Goal: Task Accomplishment & Management: Manage account settings

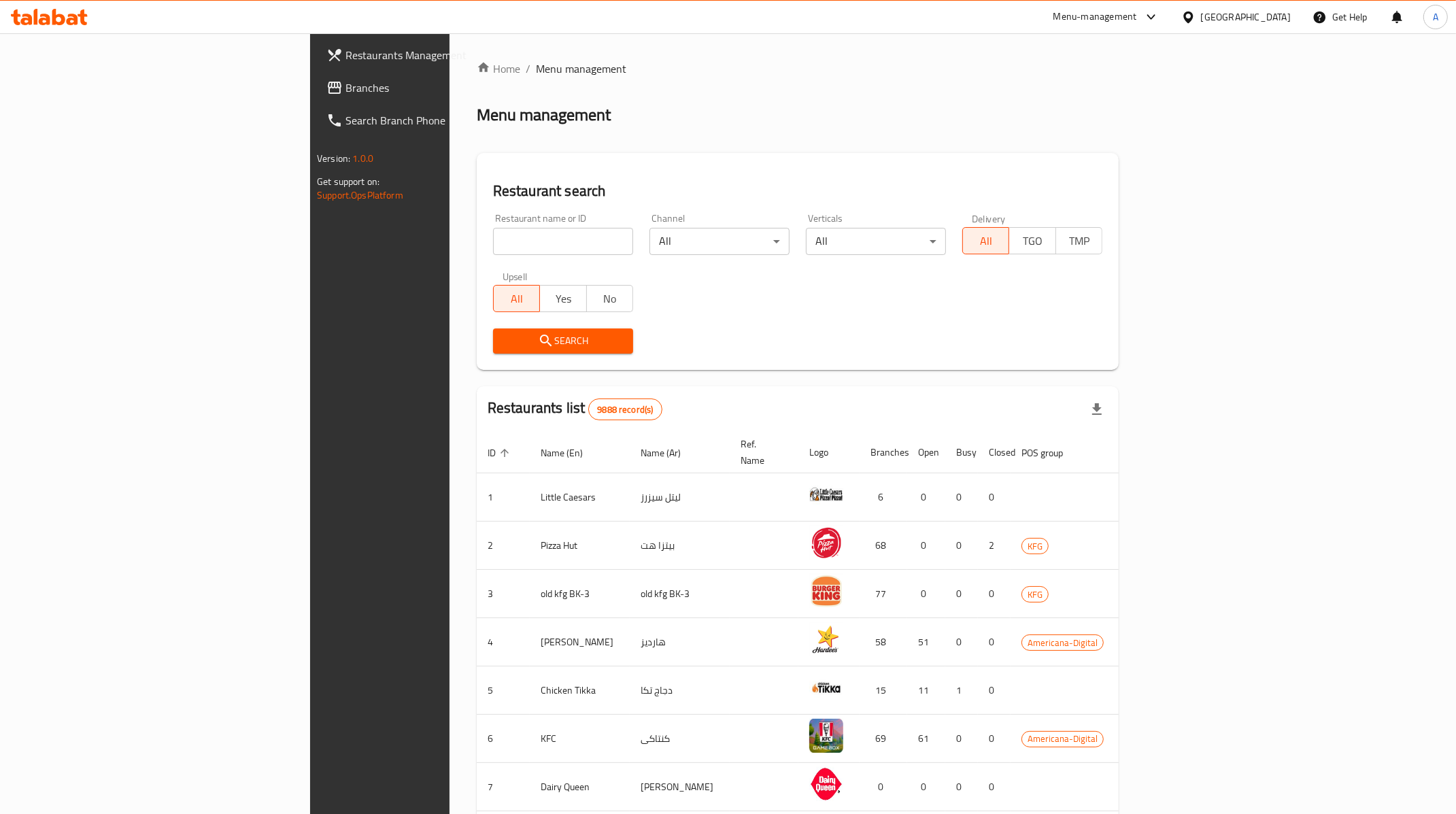
click at [1288, 30] on div "Kuwait" at bounding box center [1236, 17] width 131 height 32
click at [1272, 20] on div "Kuwait" at bounding box center [1246, 17] width 90 height 15
click at [1103, 126] on div "[GEOGRAPHIC_DATA]" at bounding box center [1144, 139] width 112 height 31
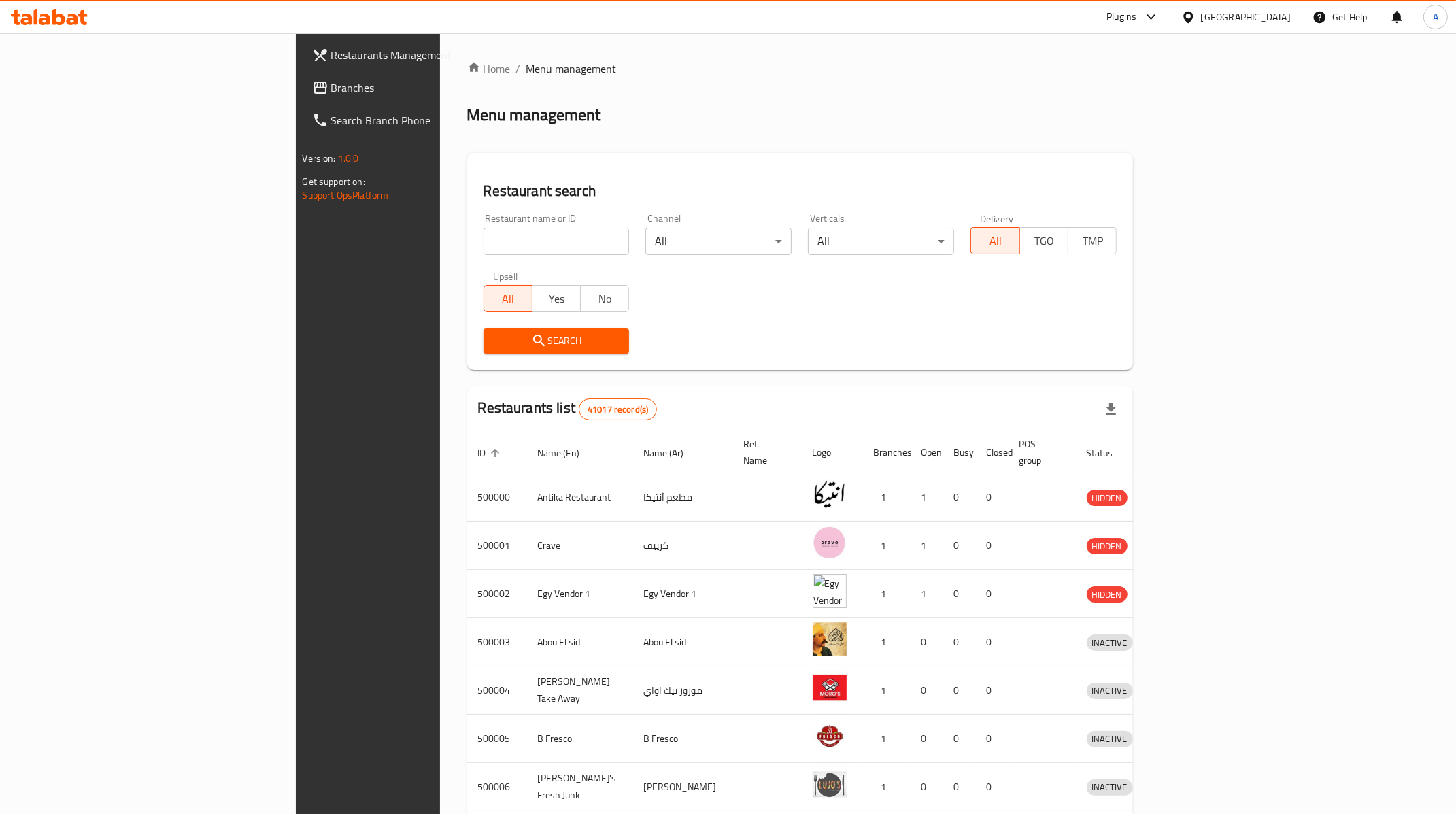
click at [483, 237] on input "search" at bounding box center [556, 241] width 146 height 27
paste input "625875"
type input "625875"
click button "Search" at bounding box center [556, 341] width 146 height 25
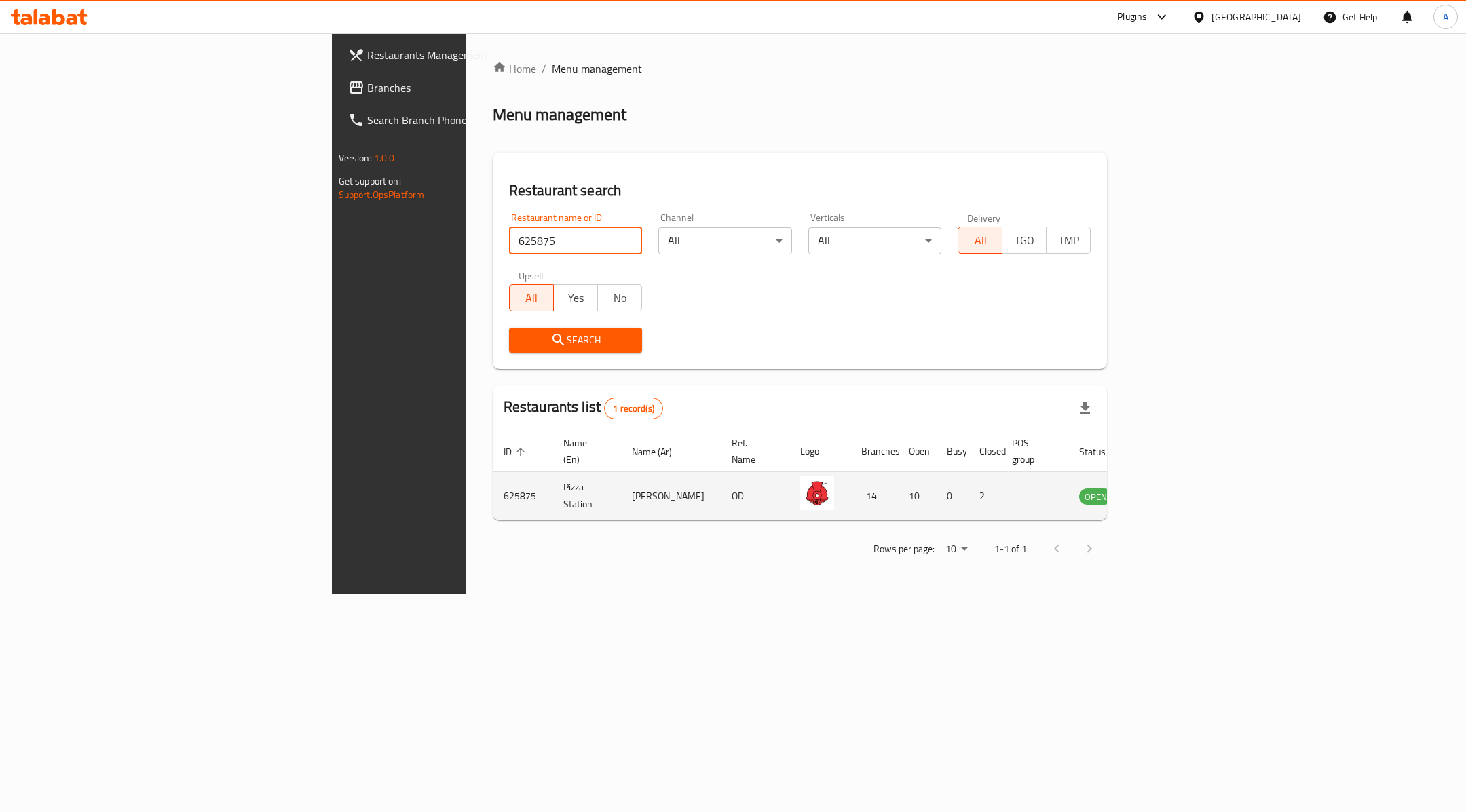
click at [1167, 489] on icon "enhanced table" at bounding box center [1159, 496] width 17 height 17
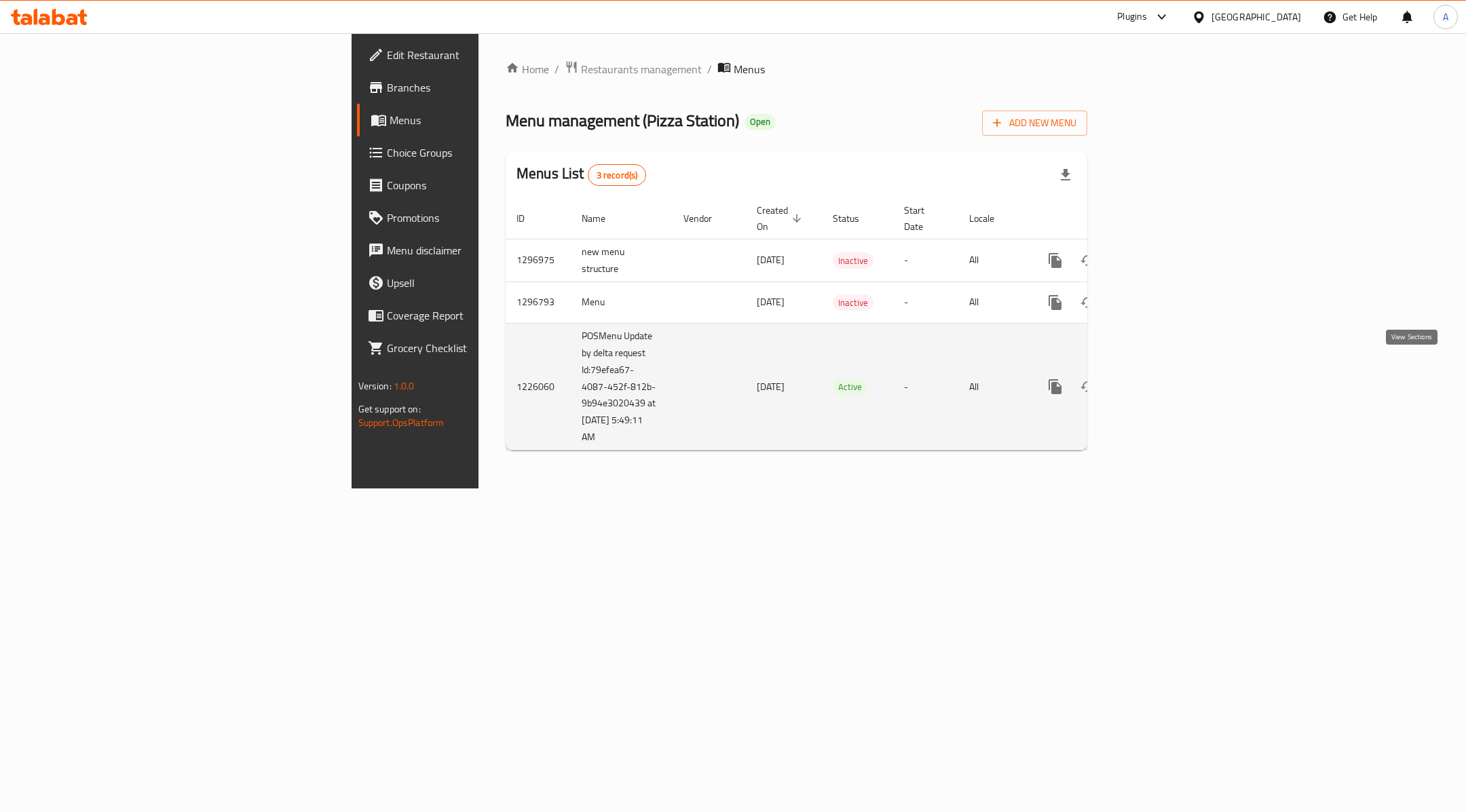
click at [1161, 378] on icon "enhanced table" at bounding box center [1154, 387] width 17 height 17
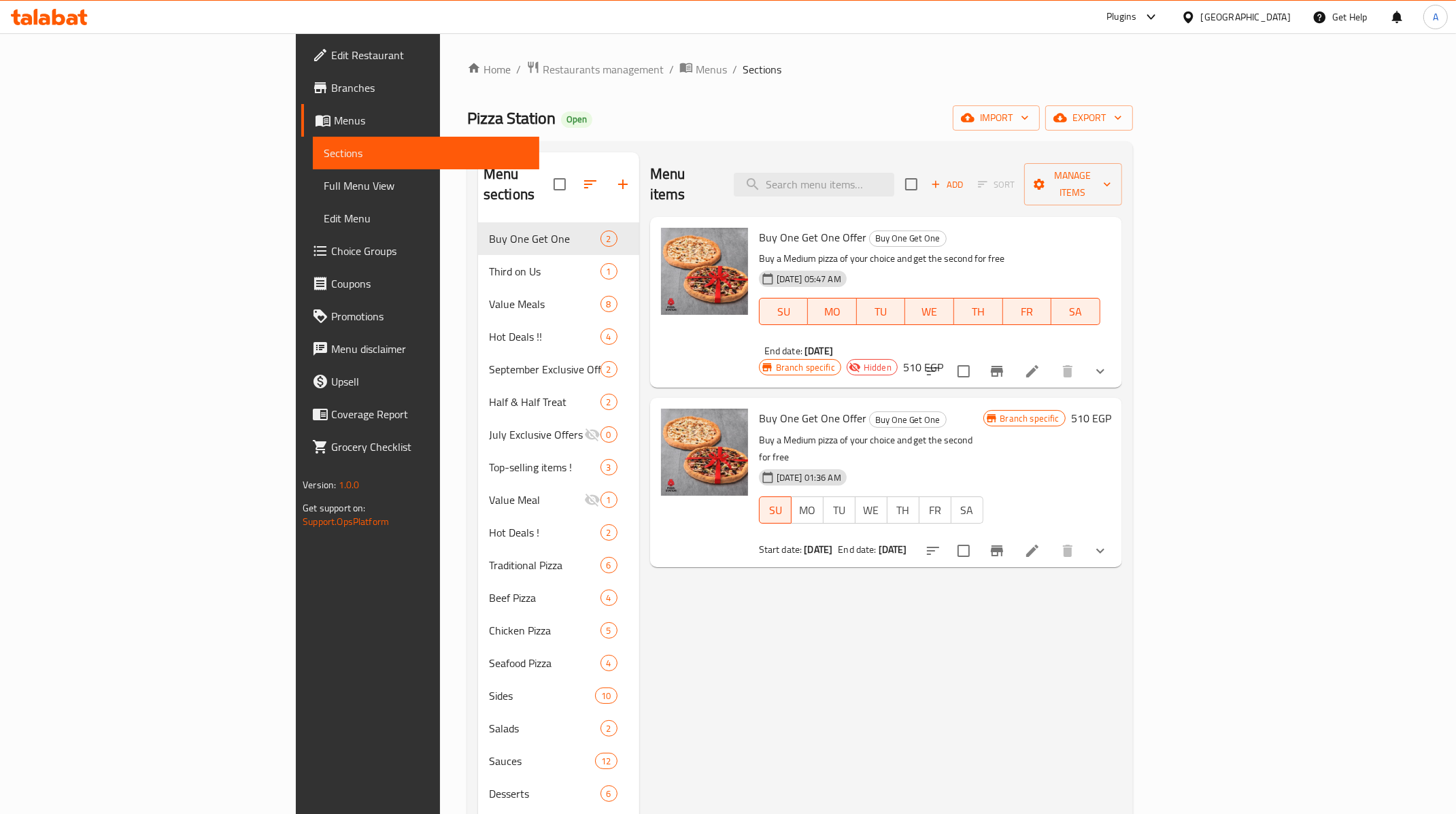
click at [908, 196] on div "Menu items Add Sort Manage items" at bounding box center [887, 185] width 472 height 65
click at [894, 178] on input "search" at bounding box center [814, 185] width 161 height 24
paste input "Buy One Get One Offer"
paste input "Medium"
type input "Medium"
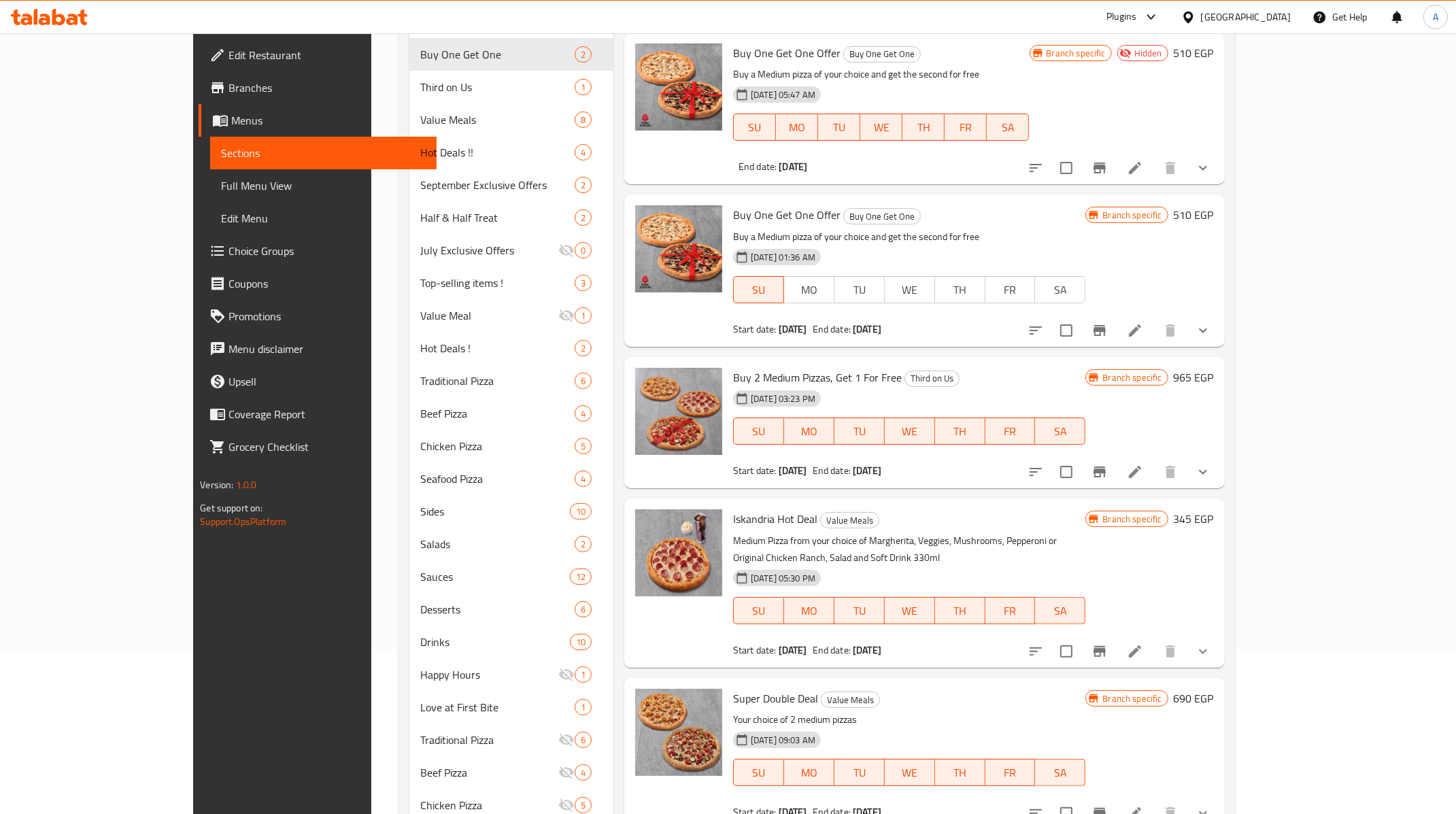
click at [1143, 167] on icon at bounding box center [1136, 168] width 17 height 17
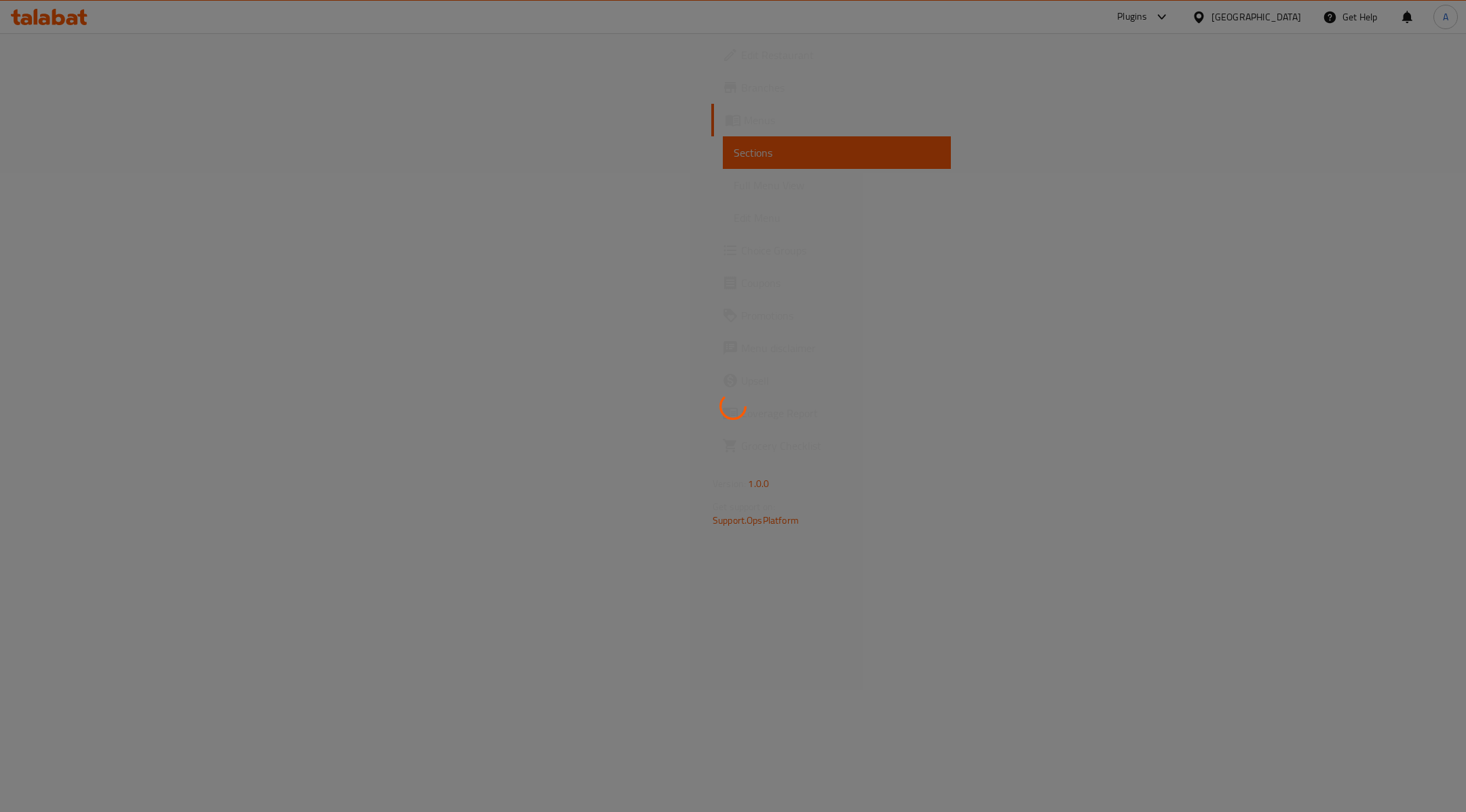
click at [589, 169] on div at bounding box center [733, 406] width 1466 height 812
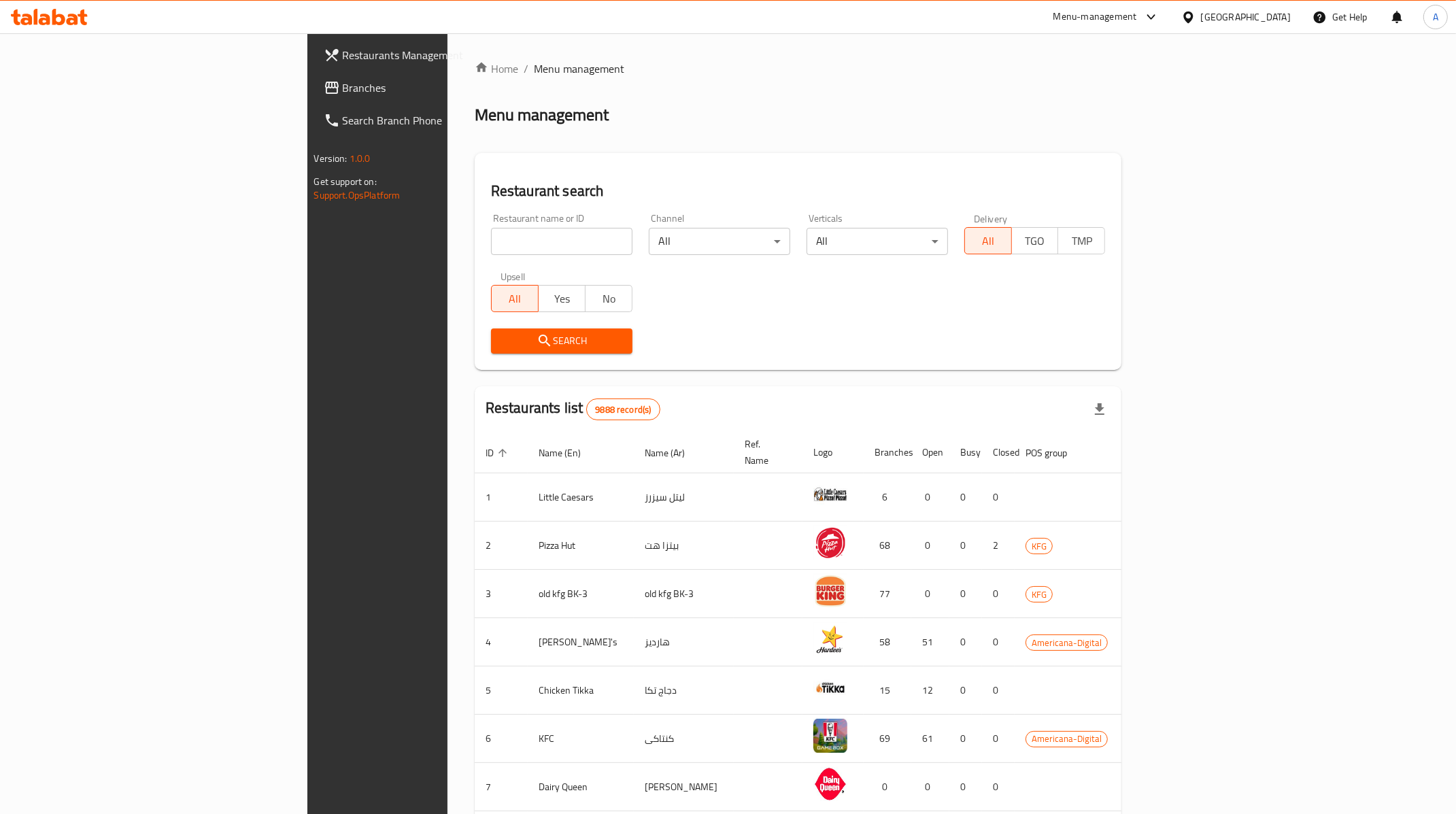
click at [483, 257] on div "Restaurant name or ID Restaurant name or ID" at bounding box center [561, 234] width 158 height 58
click at [491, 248] on input "search" at bounding box center [561, 241] width 141 height 27
paste input "625875"
type input "625875"
click button "Search" at bounding box center [561, 341] width 141 height 25
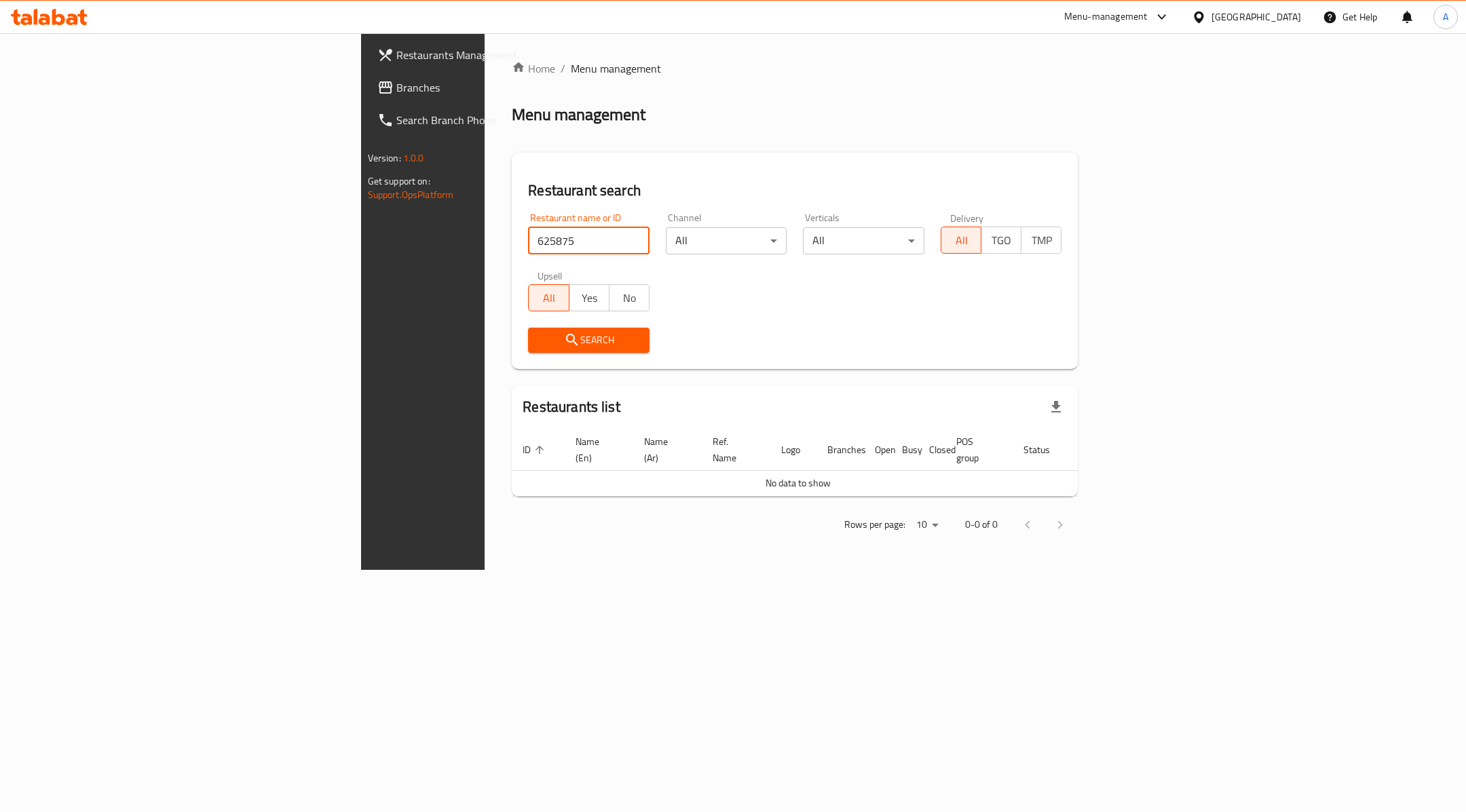
click at [1206, 14] on icon at bounding box center [1199, 17] width 14 height 14
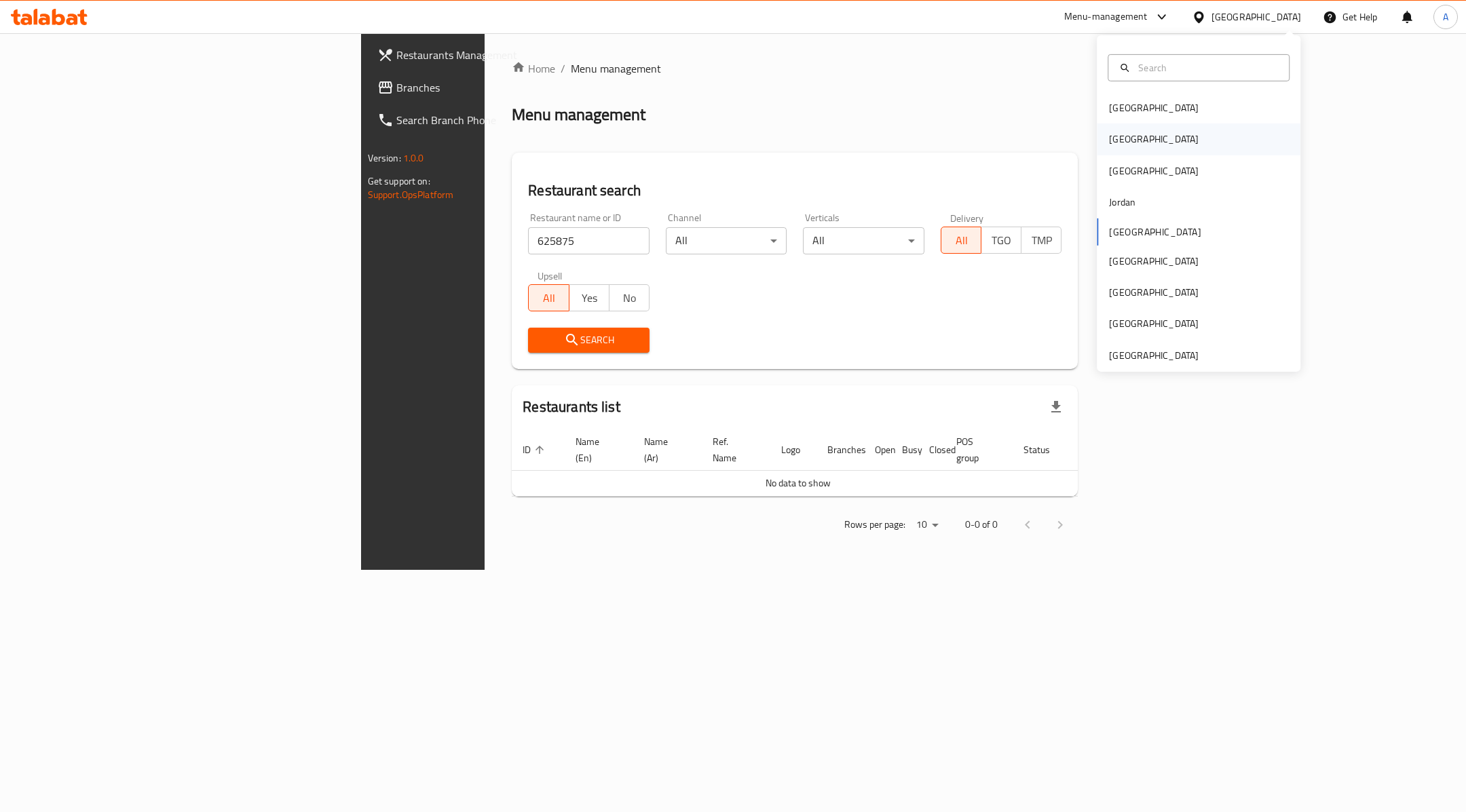
click at [1121, 145] on div "[GEOGRAPHIC_DATA]" at bounding box center [1154, 139] width 111 height 31
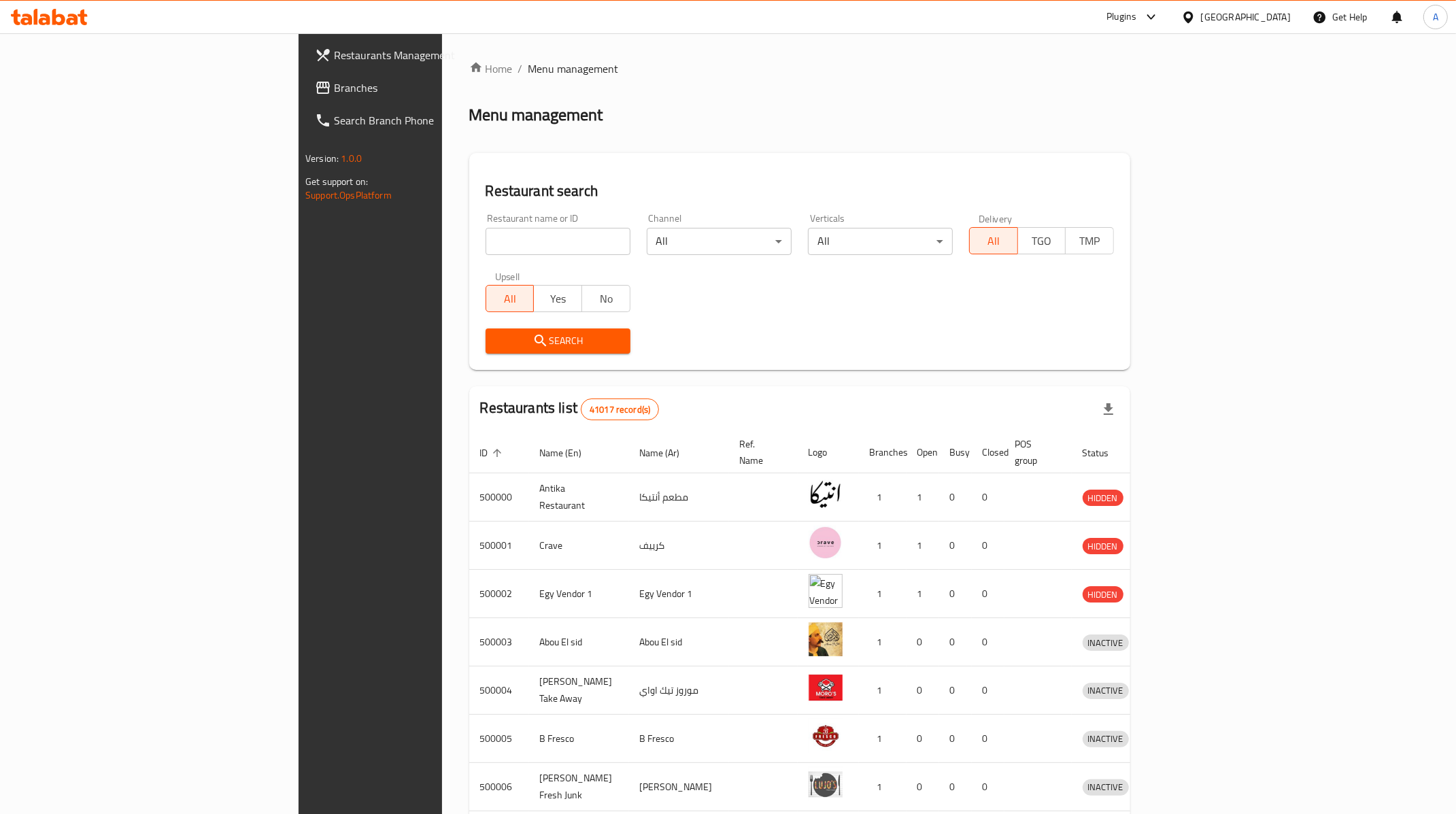
click at [485, 250] on input "search" at bounding box center [557, 241] width 145 height 27
paste input "625875"
type input "625875"
click button "Search" at bounding box center [557, 341] width 145 height 25
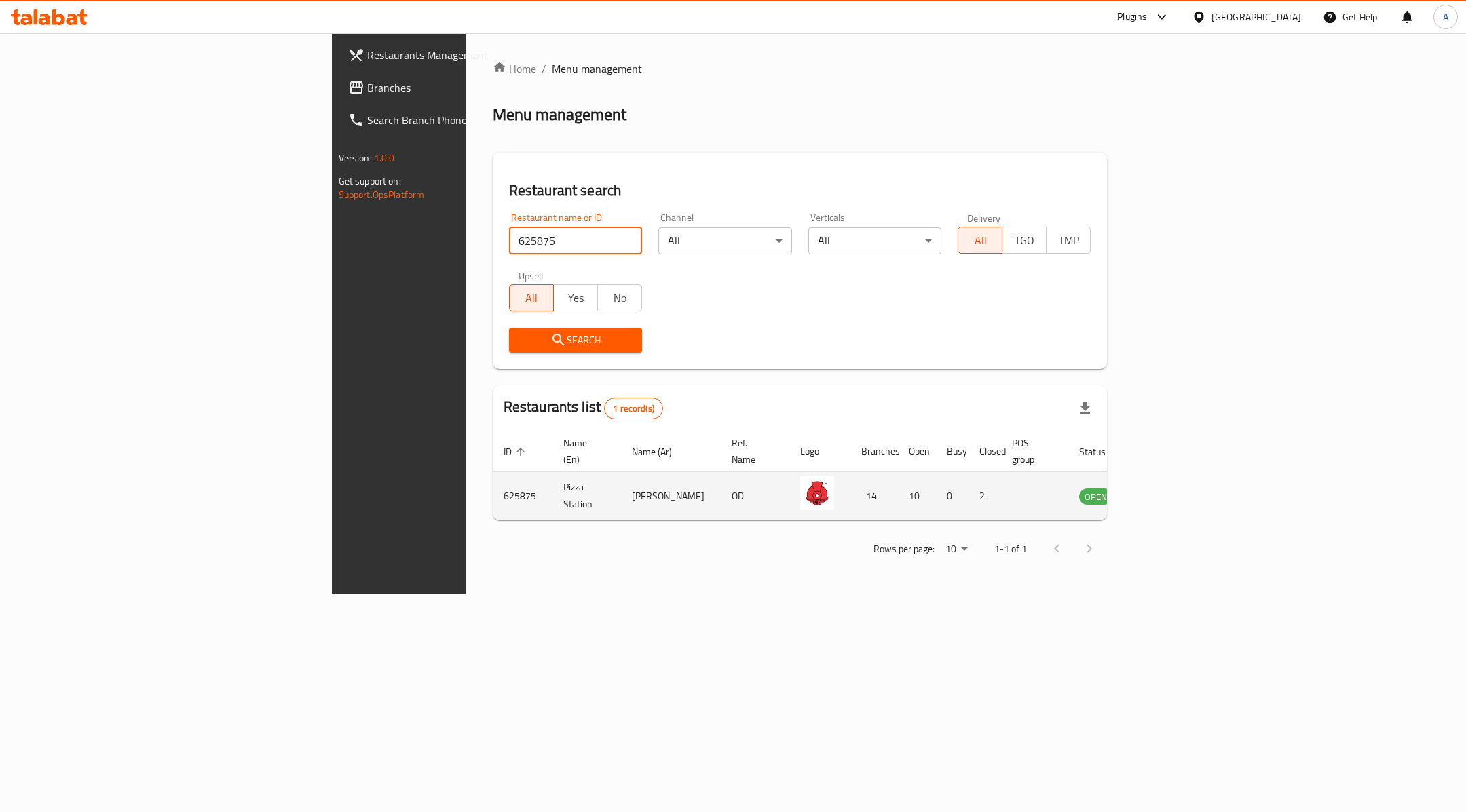
click at [1167, 488] on icon "enhanced table" at bounding box center [1159, 496] width 17 height 17
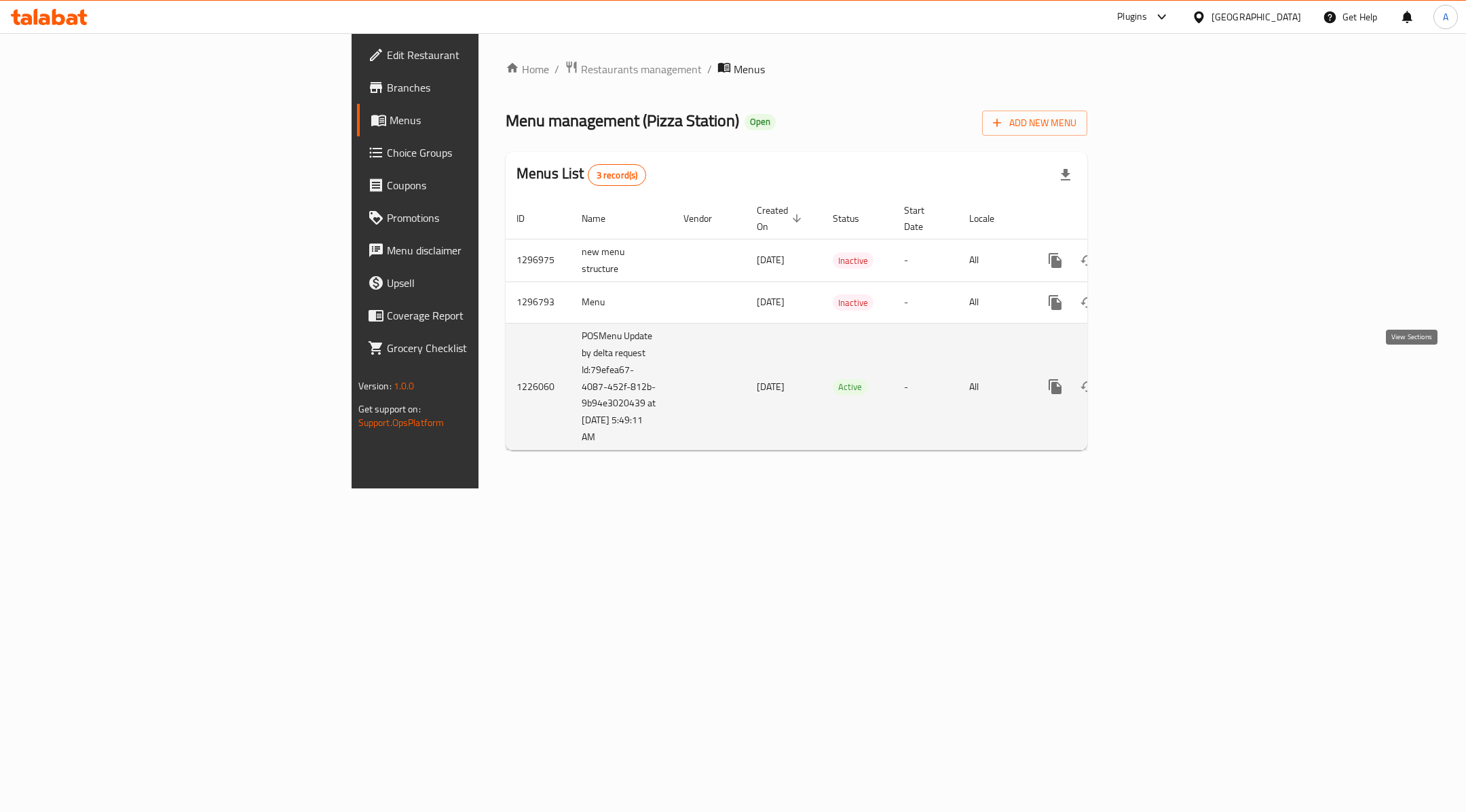
click at [1161, 378] on icon "enhanced table" at bounding box center [1154, 387] width 17 height 17
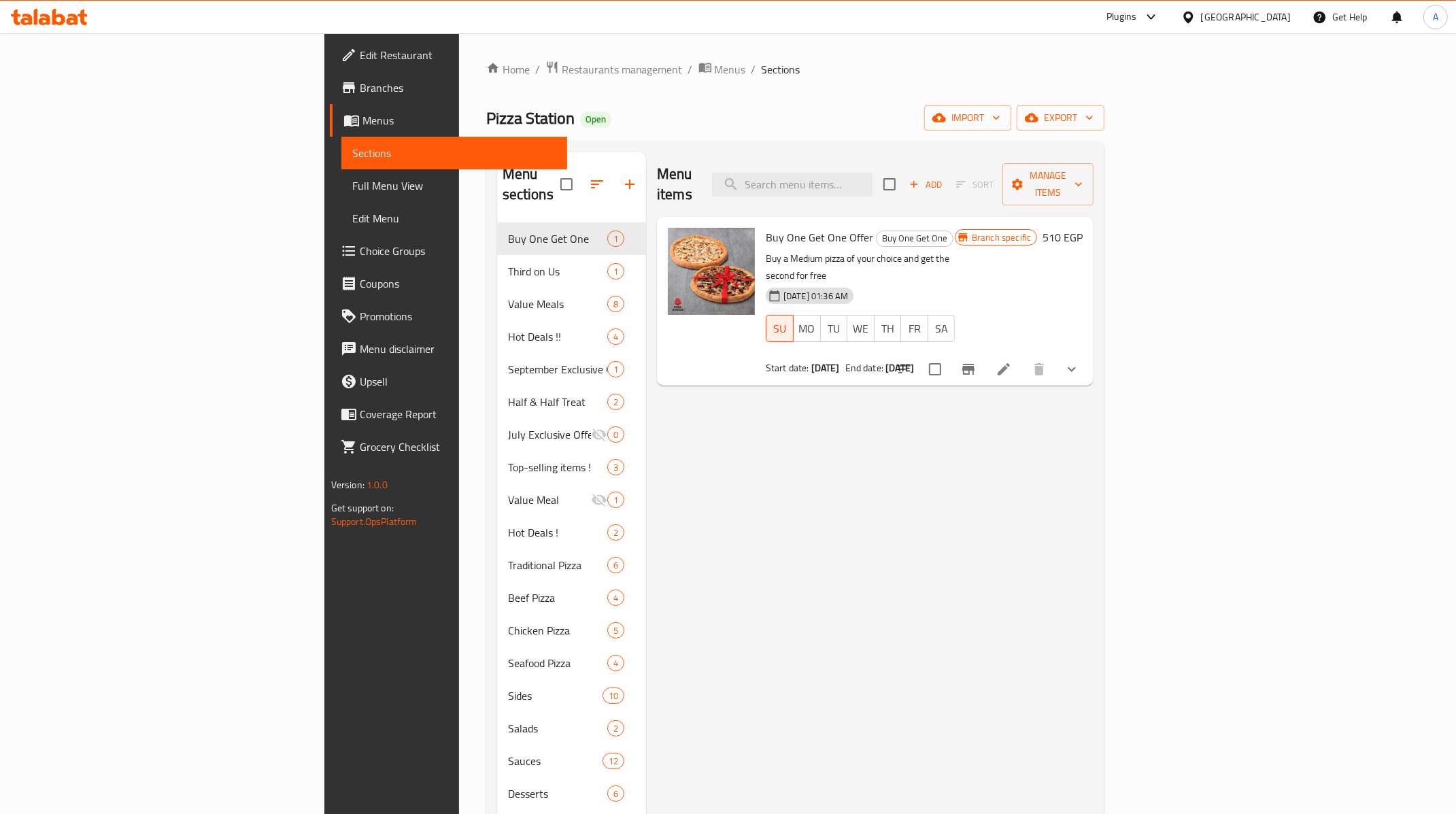
click at [1012, 361] on icon at bounding box center [1004, 369] width 17 height 17
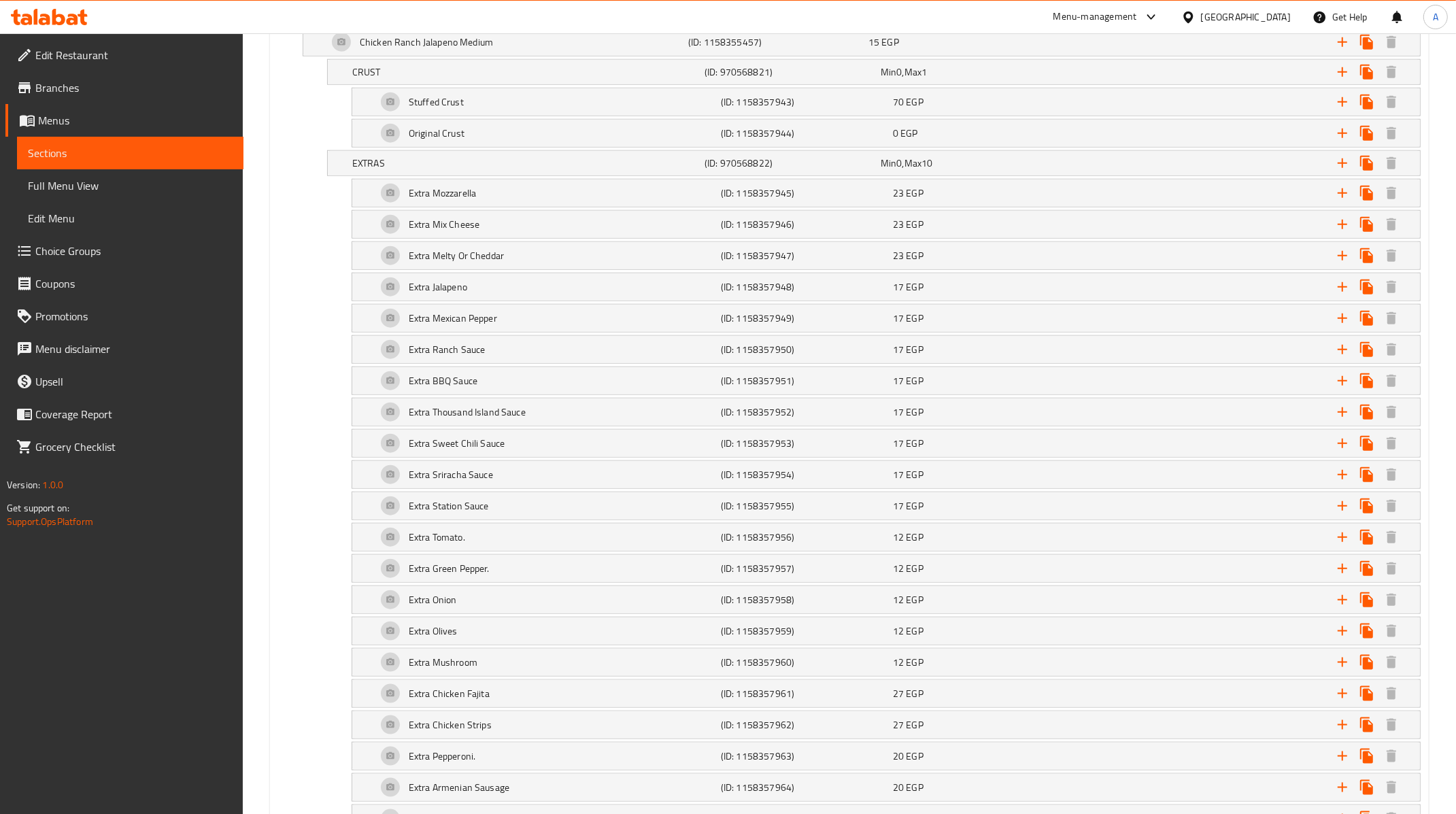
scroll to position [23701, 0]
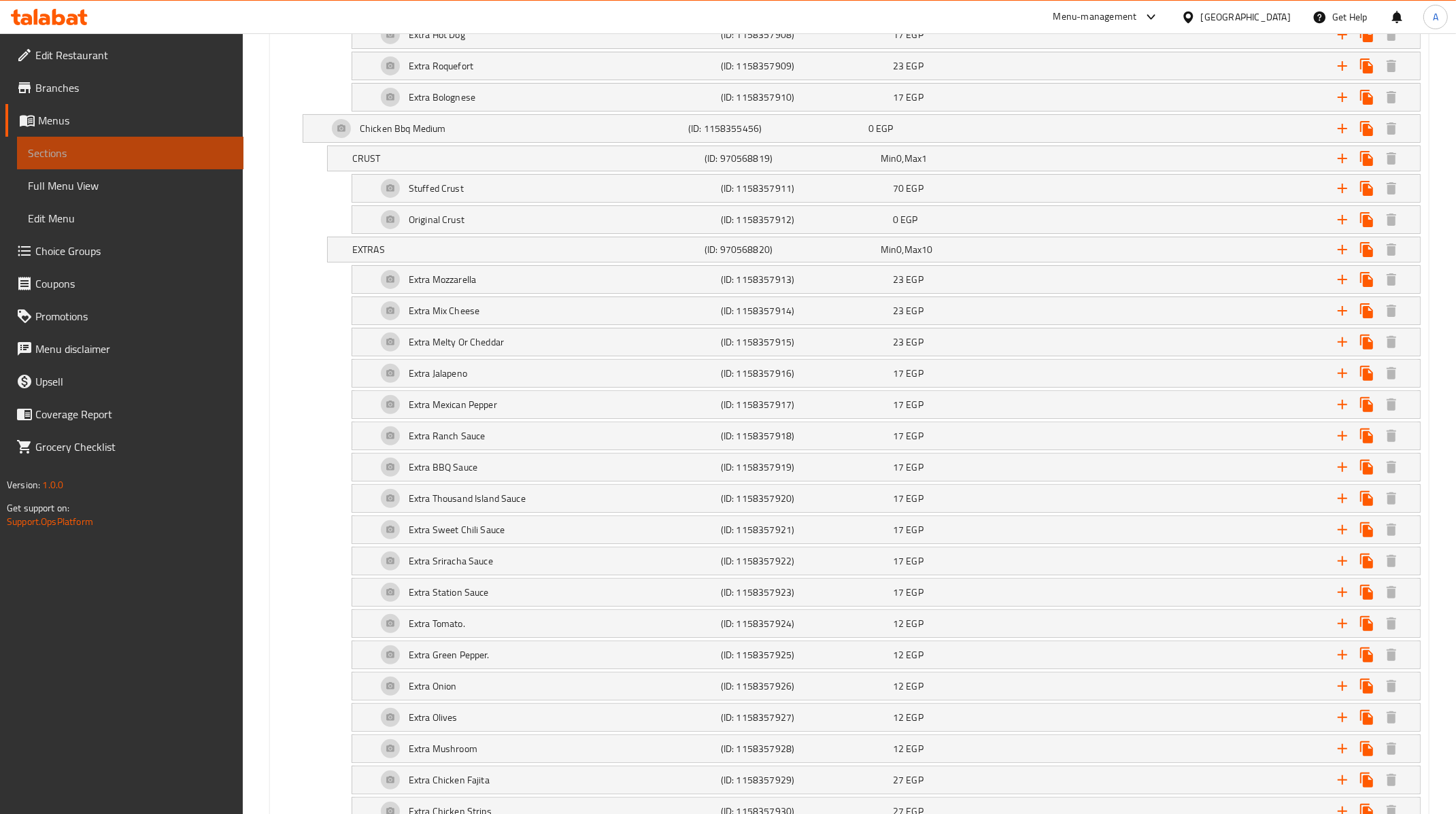
click at [143, 149] on span "Sections" at bounding box center [130, 153] width 205 height 17
